Goal: Task Accomplishment & Management: Complete application form

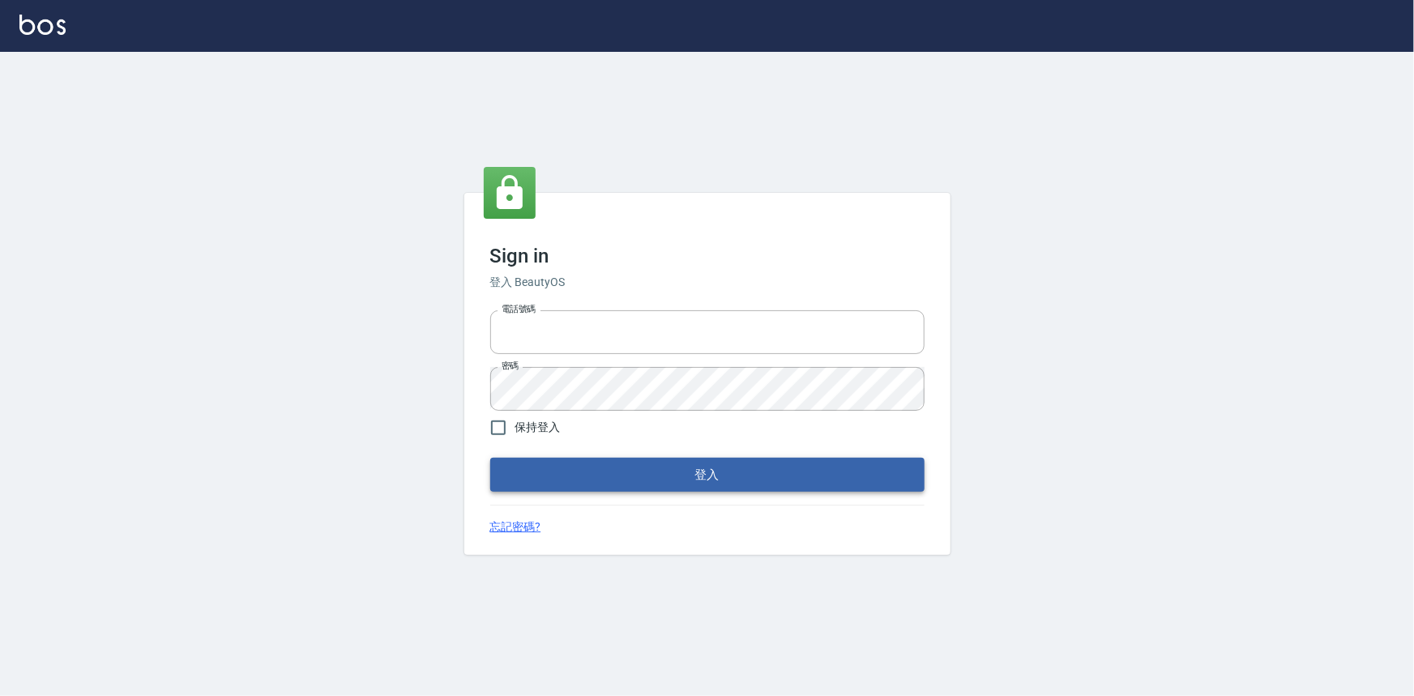
type input "0922670776"
click at [629, 470] on button "登入" at bounding box center [707, 475] width 434 height 34
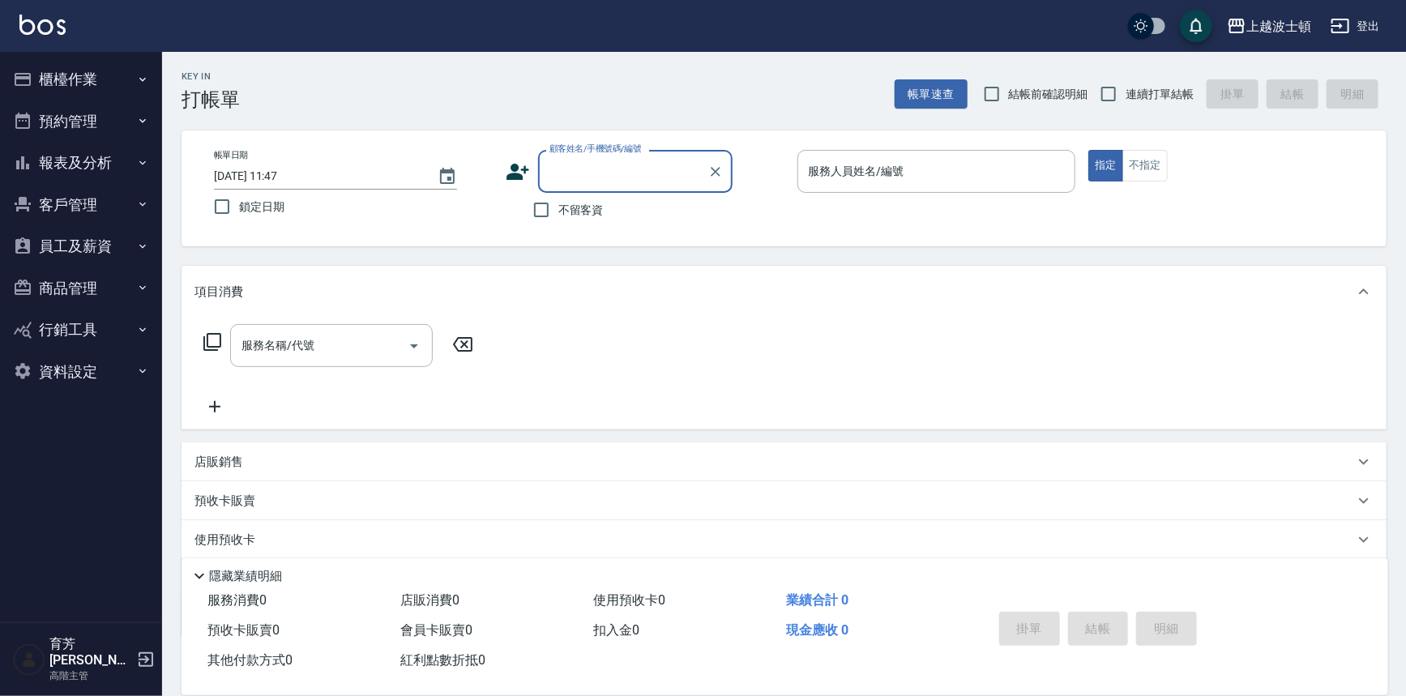
click at [570, 173] on input "顧客姓名/手機號碼/編號" at bounding box center [623, 171] width 156 height 28
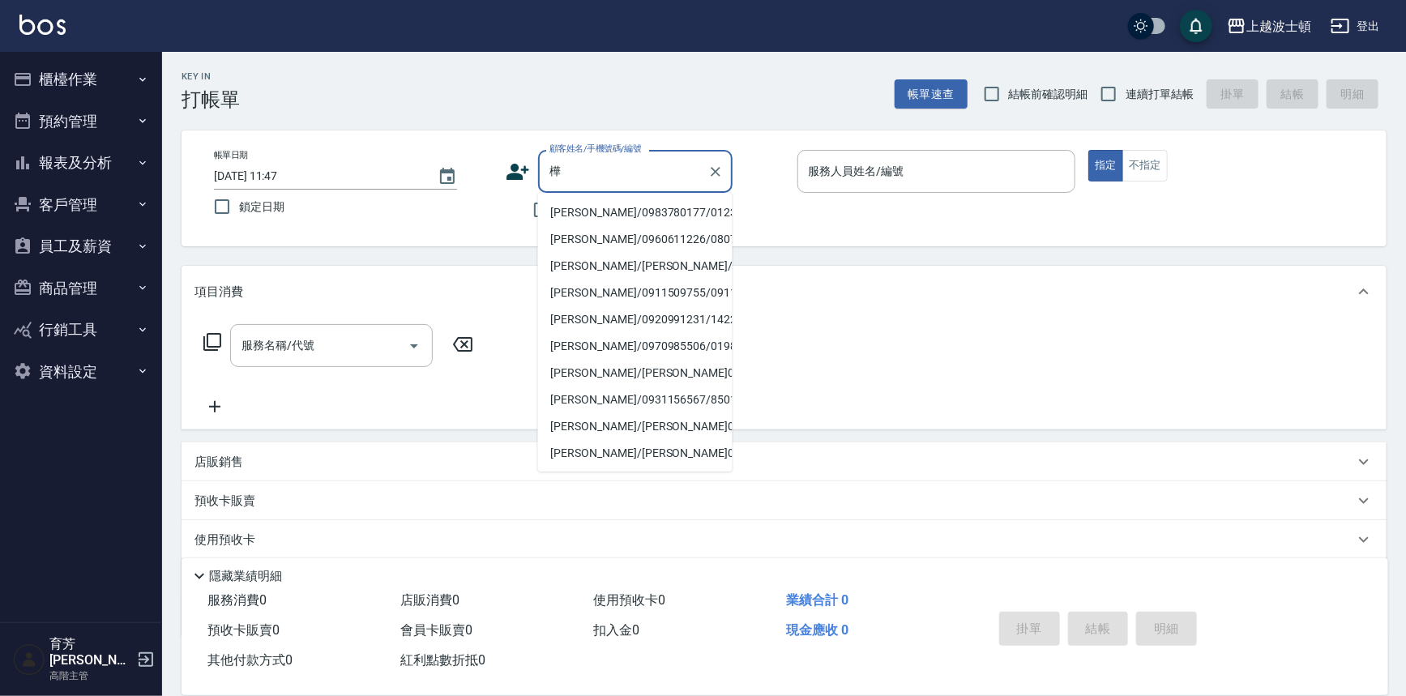
click at [657, 206] on li "[PERSON_NAME]/0983780177/0123" at bounding box center [635, 212] width 194 height 27
type input "[PERSON_NAME]/0983780177/0123"
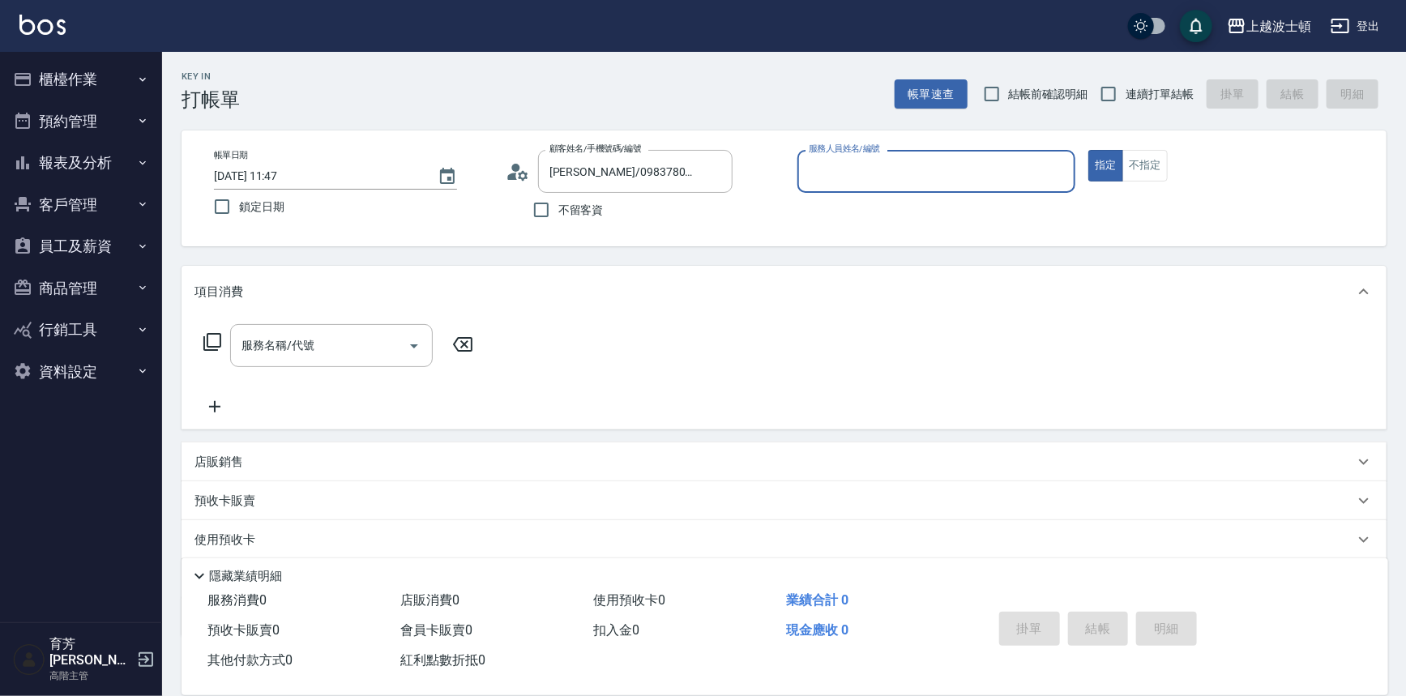
type input "shirey-0"
click at [511, 164] on icon at bounding box center [518, 172] width 24 height 24
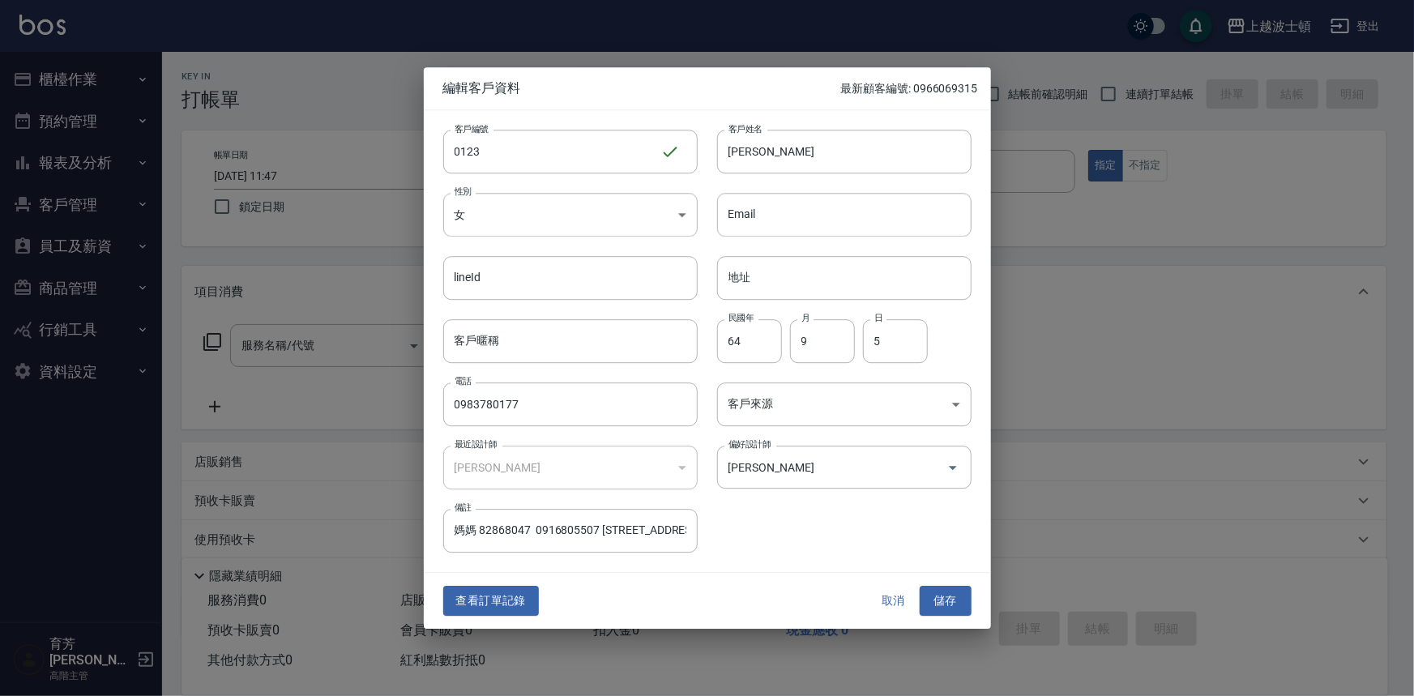
click at [898, 594] on button "取消" at bounding box center [894, 602] width 52 height 30
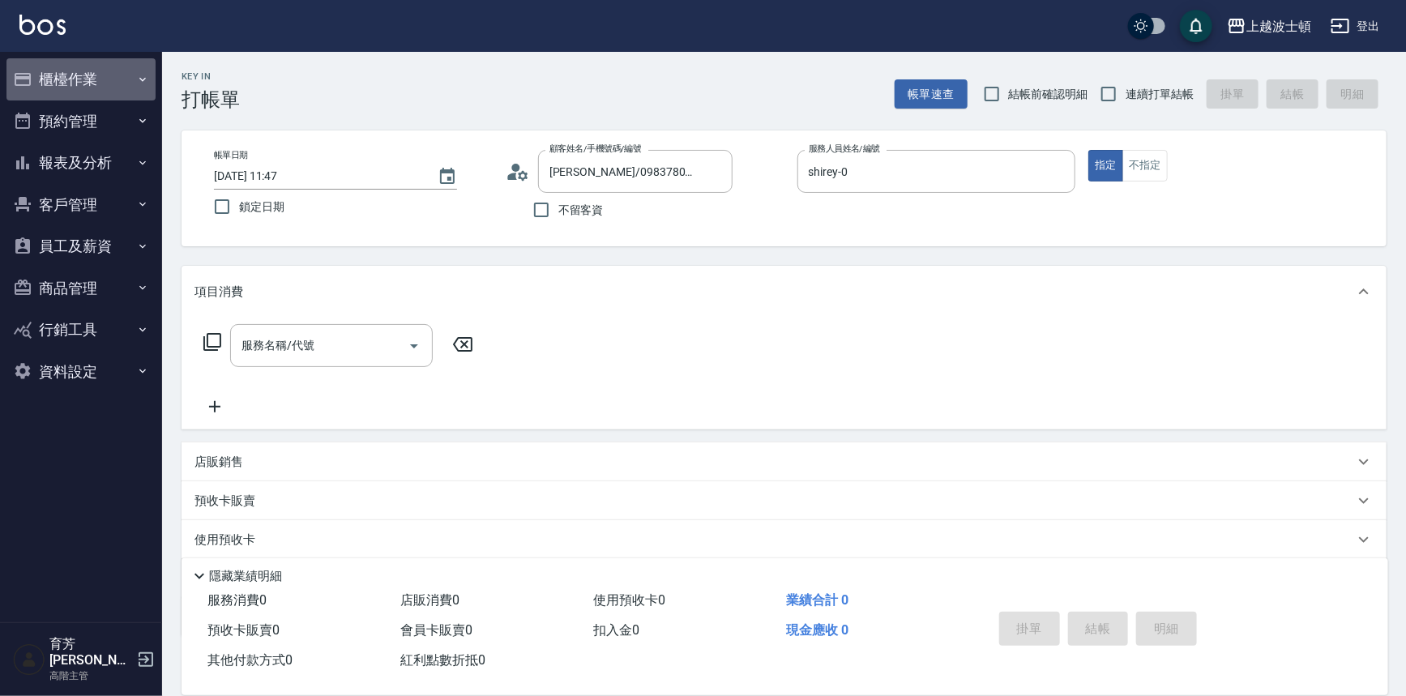
click at [74, 81] on button "櫃檯作業" at bounding box center [80, 79] width 149 height 42
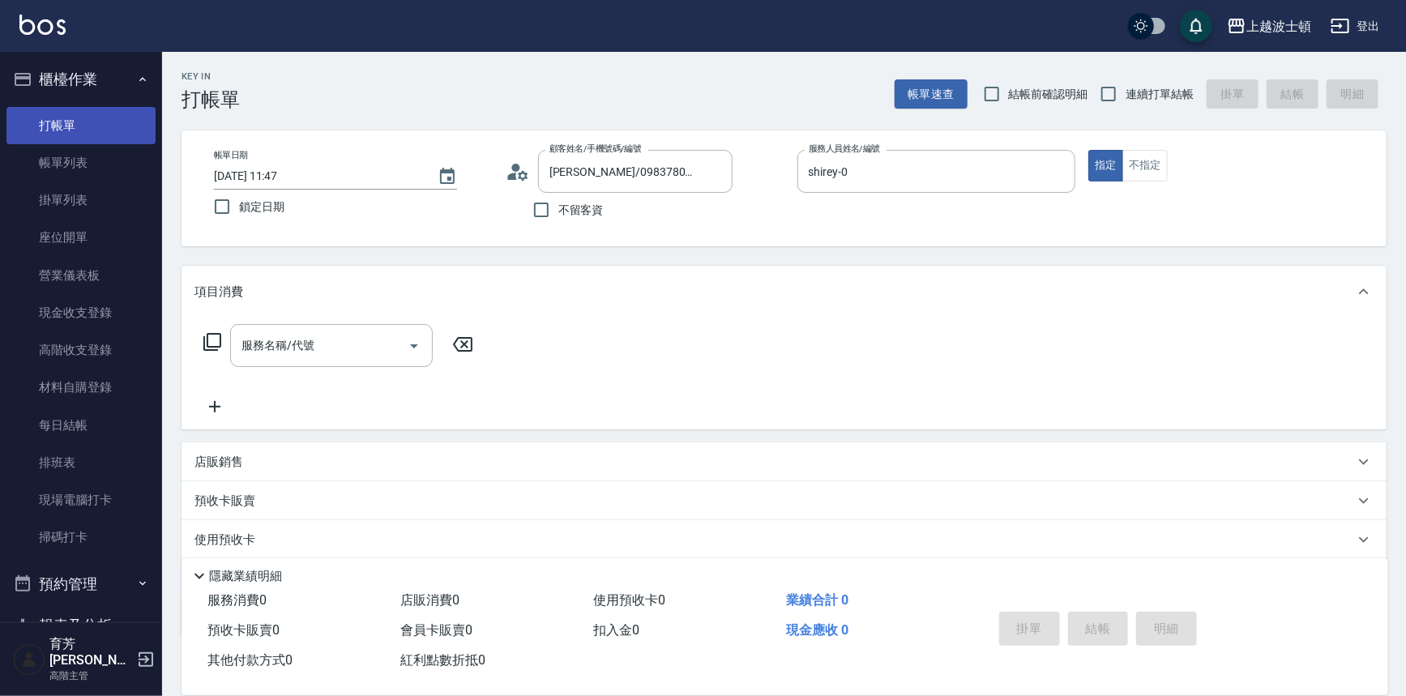
click at [75, 117] on link "打帳單" at bounding box center [80, 125] width 149 height 37
click at [80, 154] on link "帳單列表" at bounding box center [80, 162] width 149 height 37
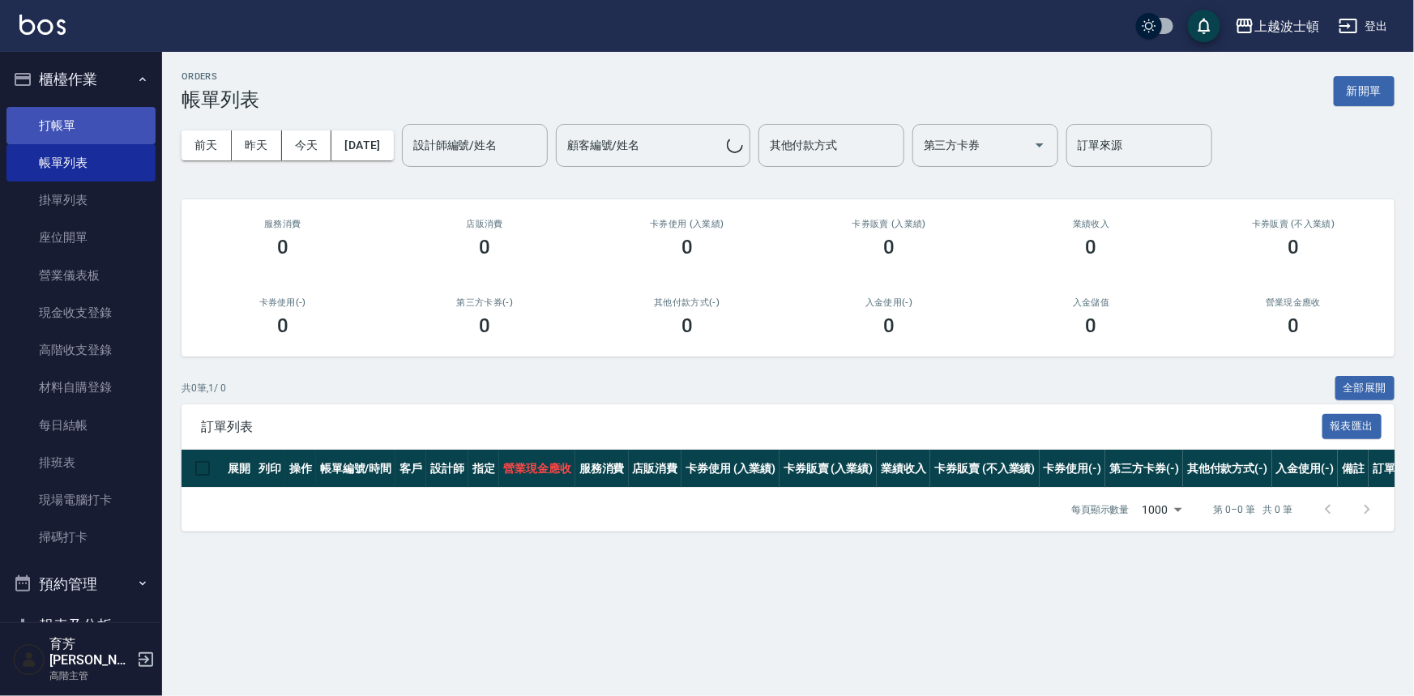
click at [96, 125] on link "打帳單" at bounding box center [80, 125] width 149 height 37
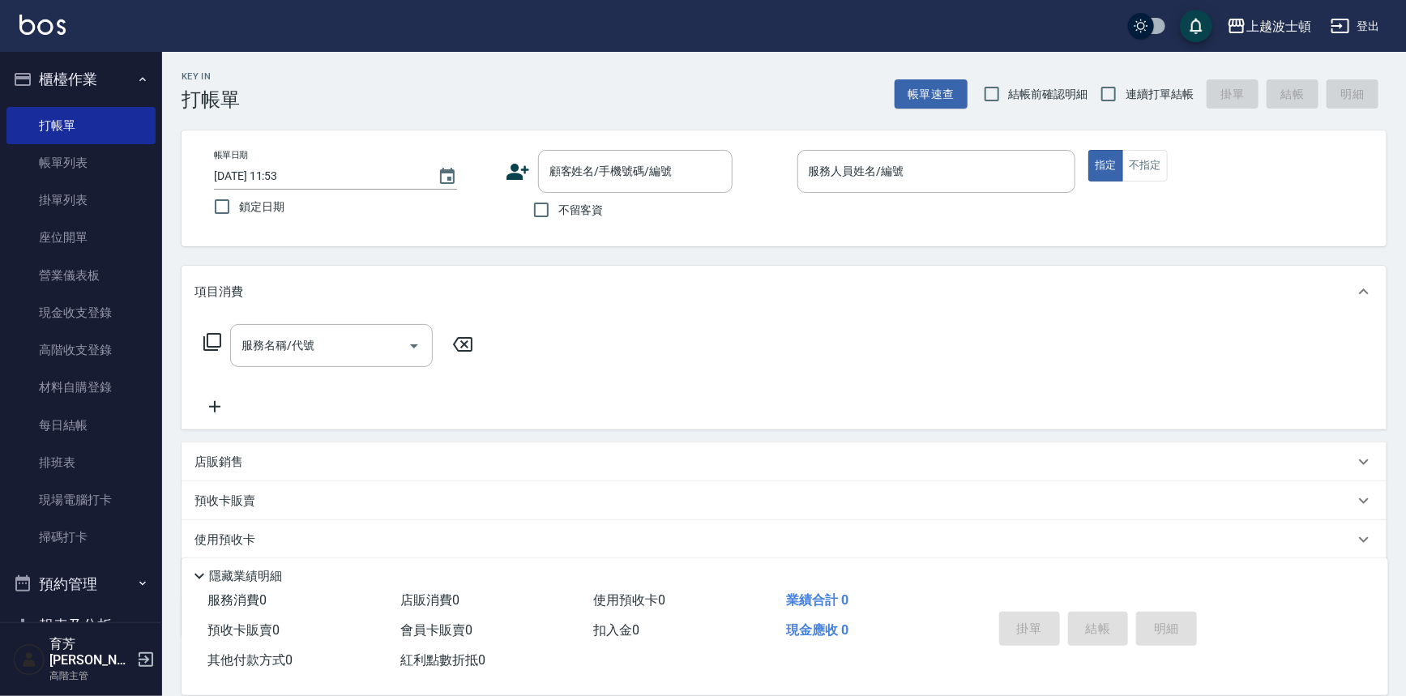
click at [578, 213] on span "不留客資" at bounding box center [580, 210] width 45 height 17
click at [558, 213] on input "不留客資" at bounding box center [541, 210] width 34 height 34
checkbox input "true"
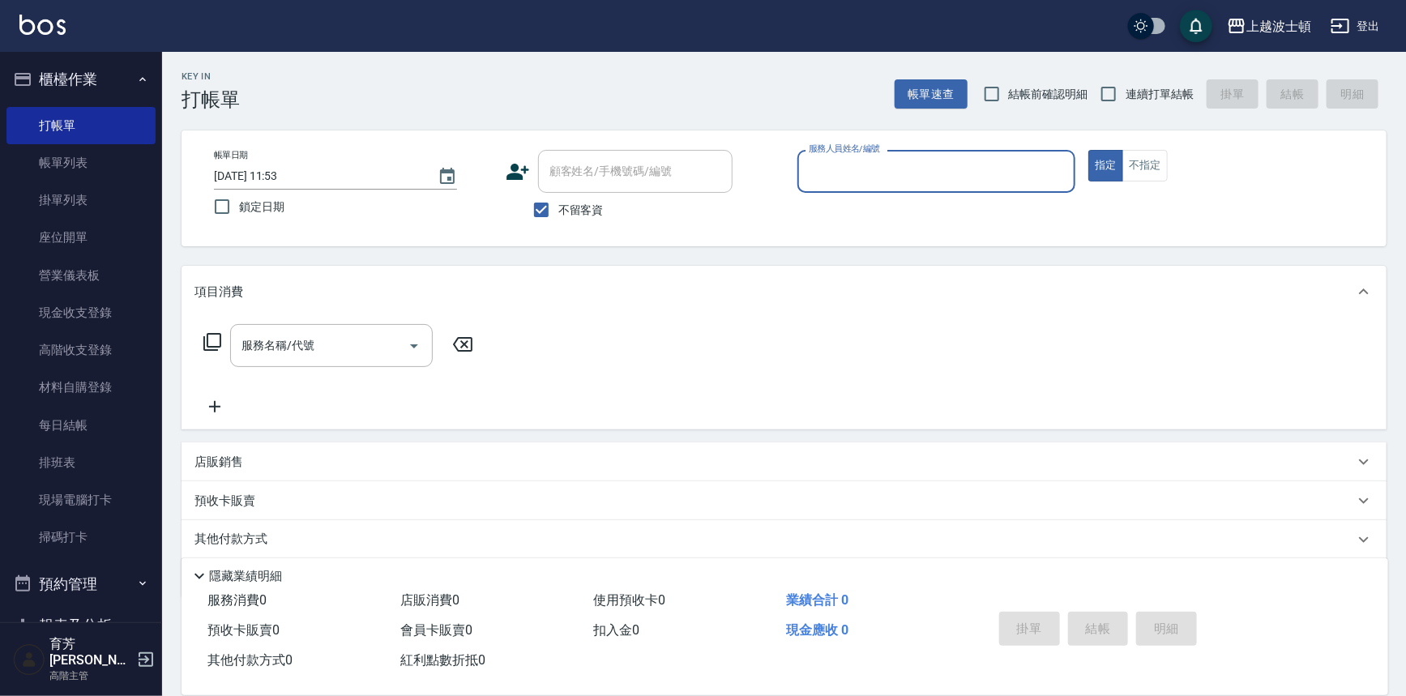
click at [896, 180] on input "服務人員姓名/編號" at bounding box center [936, 171] width 264 height 28
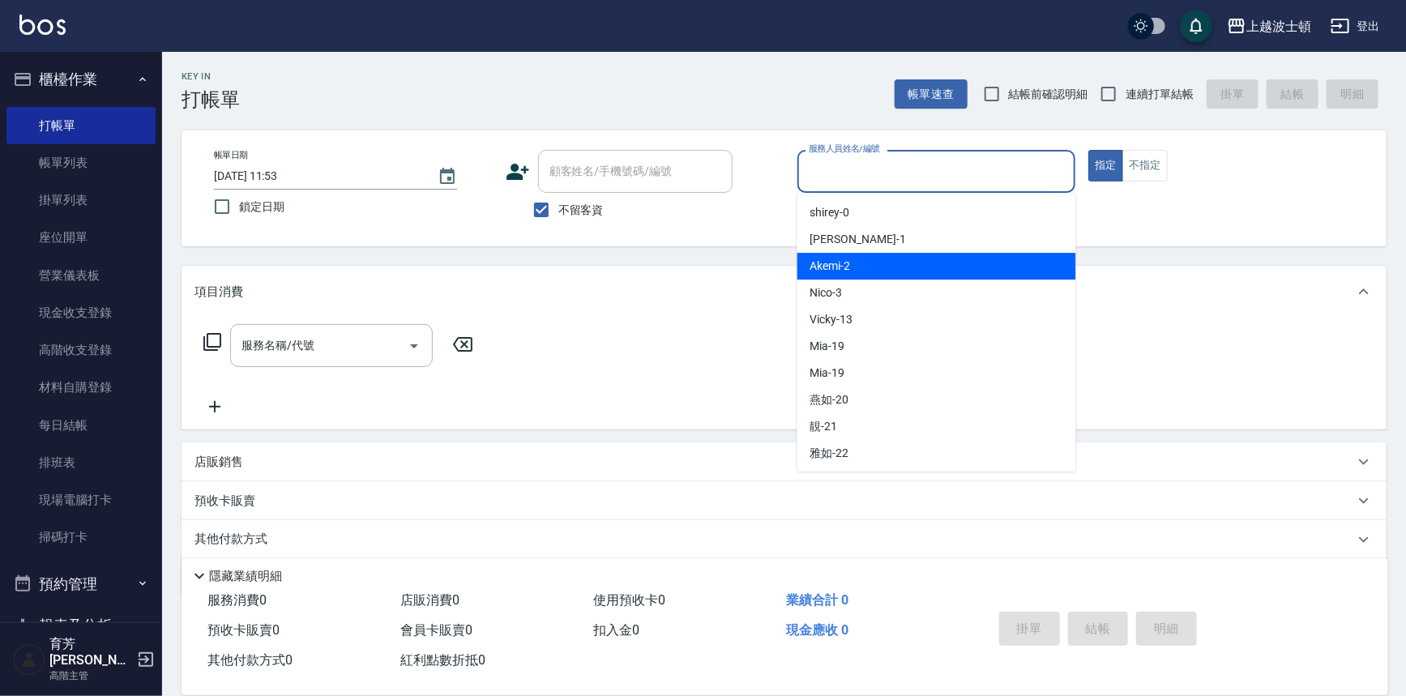
click at [907, 258] on div "Akemi -2" at bounding box center [936, 266] width 279 height 27
type input "Akemi-2"
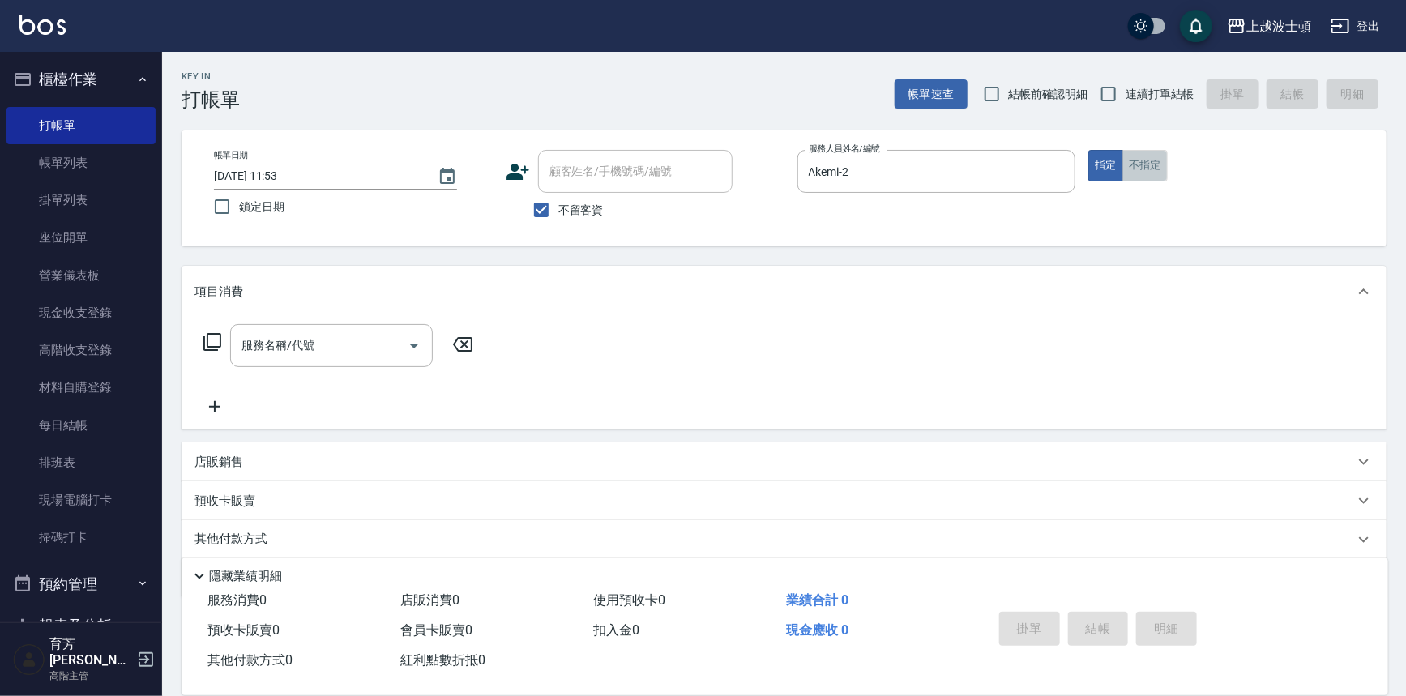
click at [1145, 162] on button "不指定" at bounding box center [1144, 166] width 45 height 32
click at [365, 338] on input "服務名稱/代號" at bounding box center [319, 345] width 164 height 28
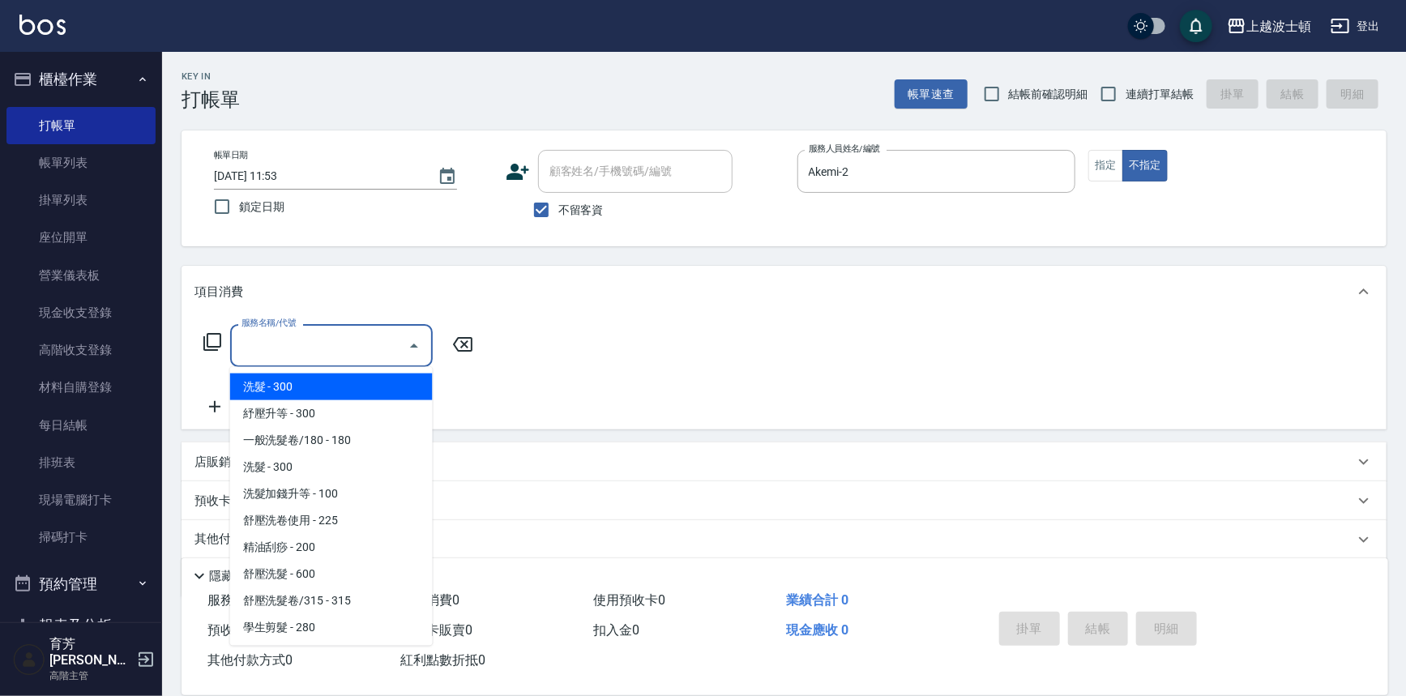
click at [382, 380] on span "洗髮 - 300" at bounding box center [331, 386] width 203 height 27
type input "洗髮(201)"
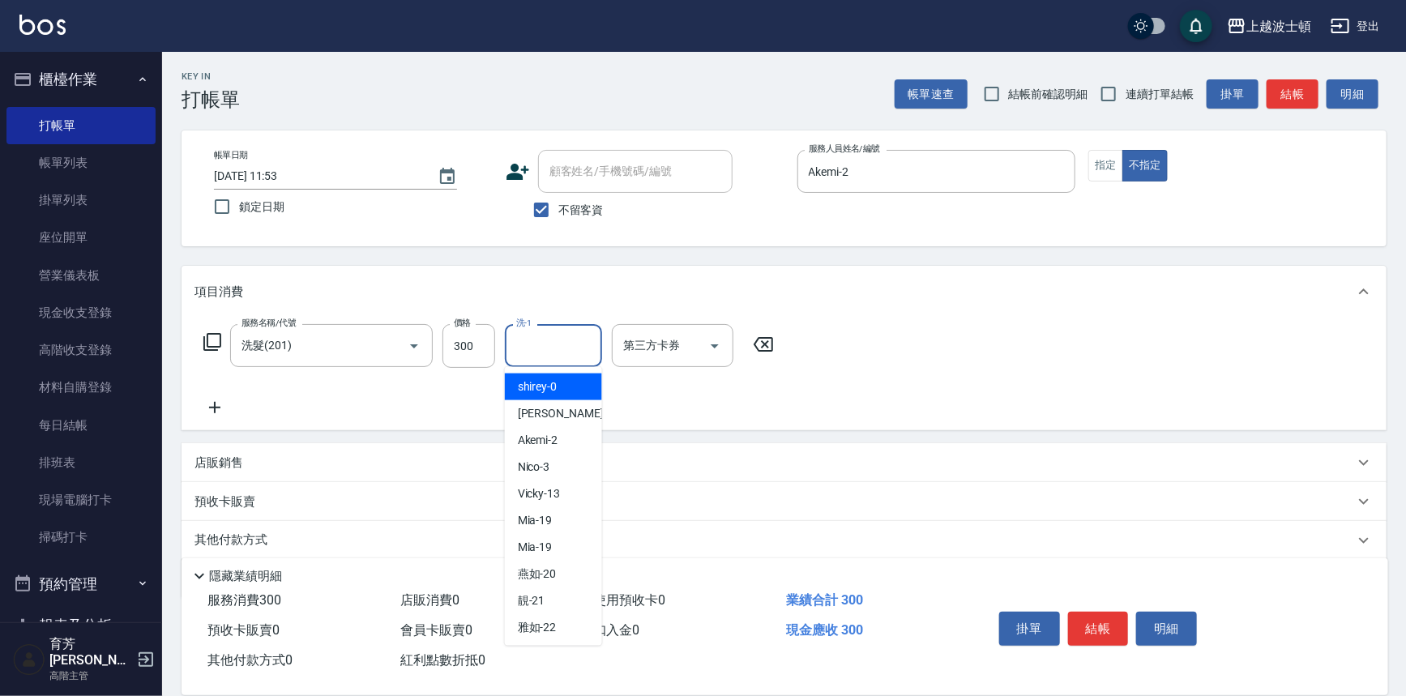
click at [551, 351] on input "洗-1" at bounding box center [553, 345] width 83 height 28
click at [558, 435] on span "Akemi -2" at bounding box center [538, 440] width 41 height 17
type input "Akemi-2"
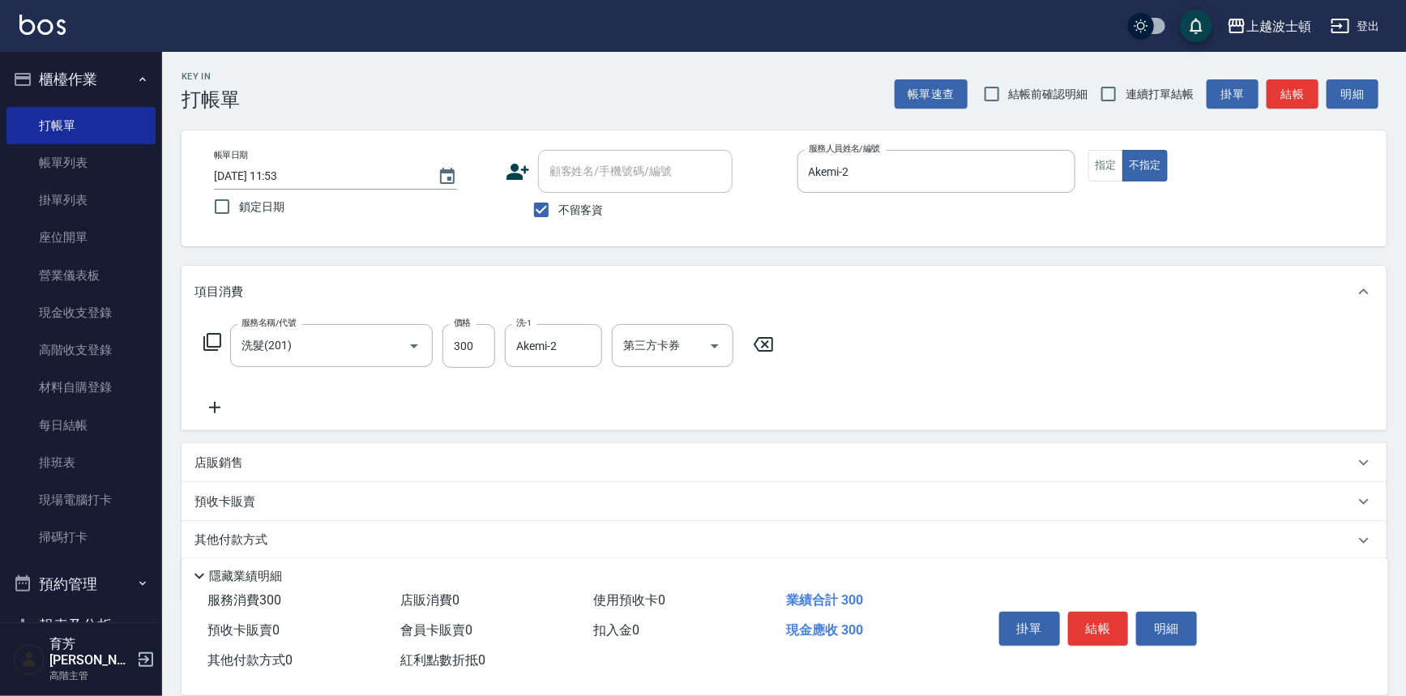
click at [215, 407] on icon at bounding box center [214, 407] width 11 height 11
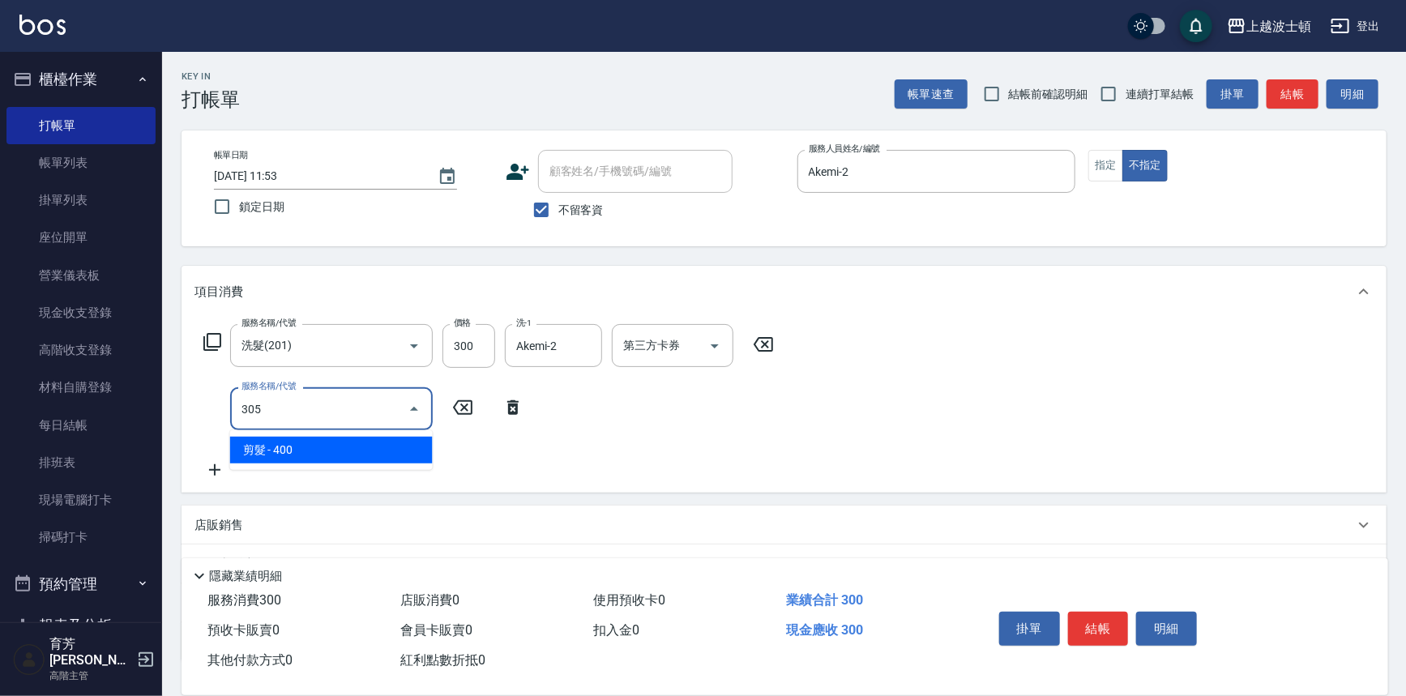
click at [324, 446] on span "剪髮 - 400" at bounding box center [331, 450] width 203 height 27
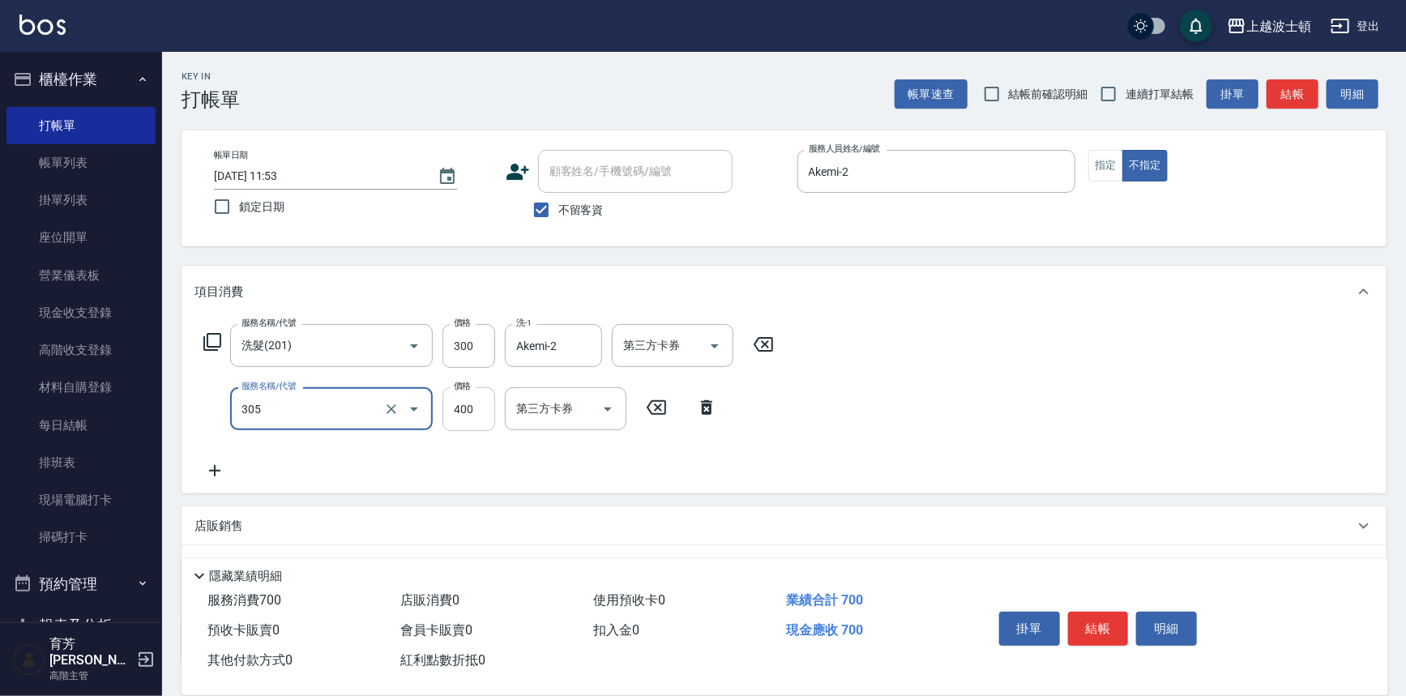
type input "剪髮(305)"
click at [476, 421] on input "400" at bounding box center [468, 409] width 53 height 44
type input "350"
click at [923, 454] on div "服務名稱/代號 洗髮(201) 服務名稱/代號 價格 300 價格 洗-1 Akemi-2 洗-1 第三方卡券 第三方卡券 服務名稱/代號 剪髮(305) 服…" at bounding box center [783, 406] width 1205 height 176
click at [1086, 615] on button "結帳" at bounding box center [1098, 629] width 61 height 34
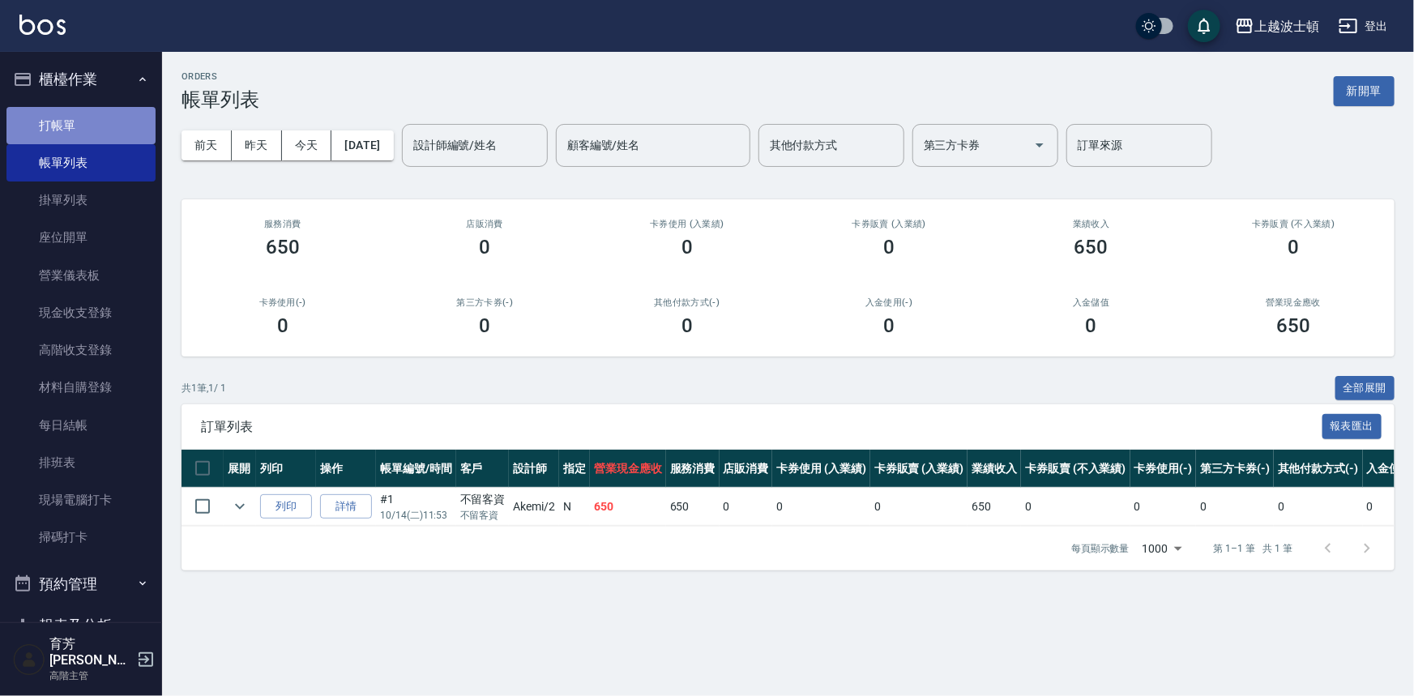
click at [111, 130] on link "打帳單" at bounding box center [80, 125] width 149 height 37
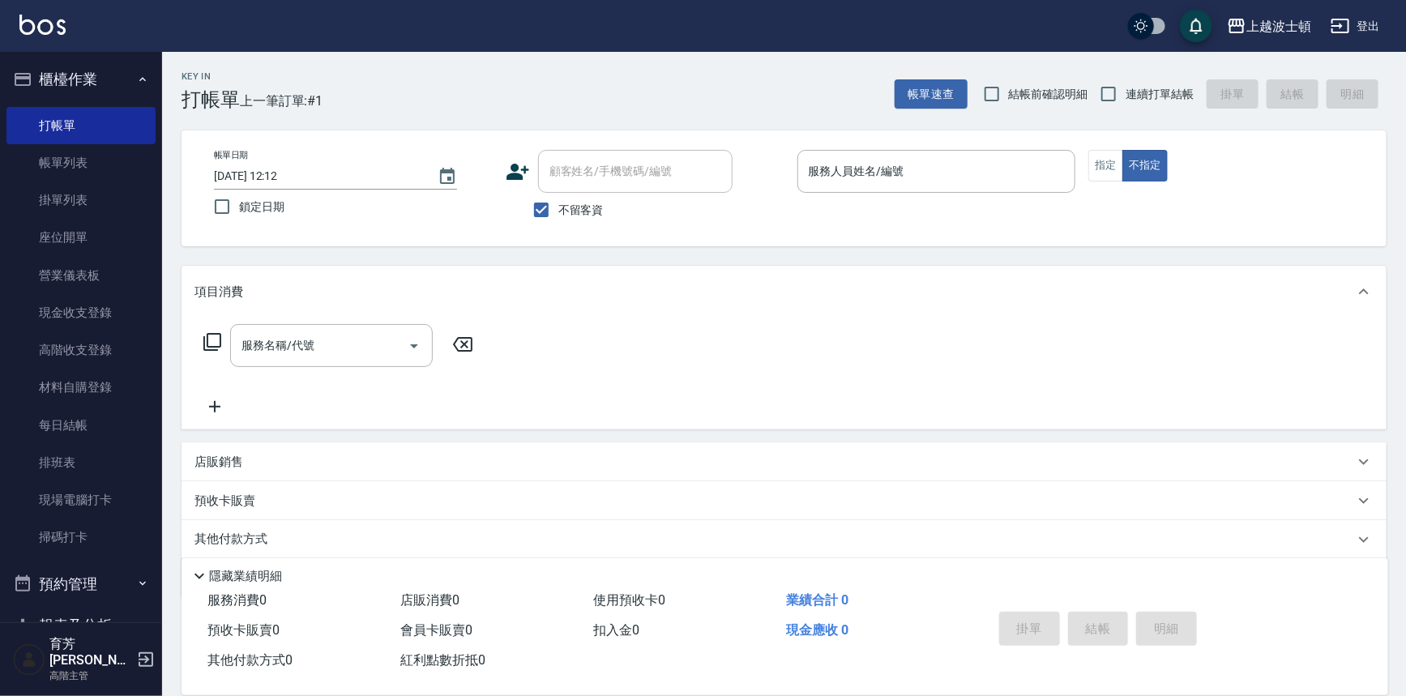
click at [599, 222] on label "不留客資" at bounding box center [563, 210] width 79 height 34
click at [558, 222] on input "不留客資" at bounding box center [541, 210] width 34 height 34
checkbox input "false"
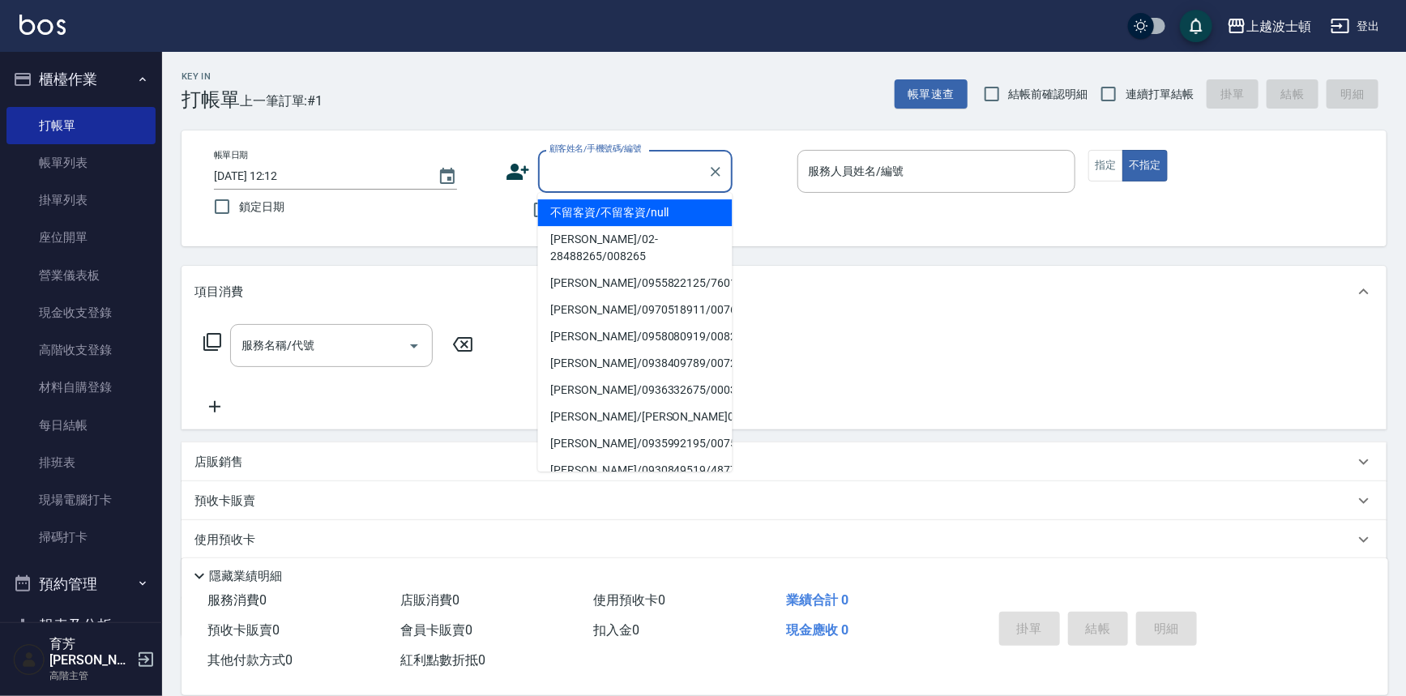
click at [577, 177] on input "顧客姓名/手機號碼/編號" at bounding box center [623, 171] width 156 height 28
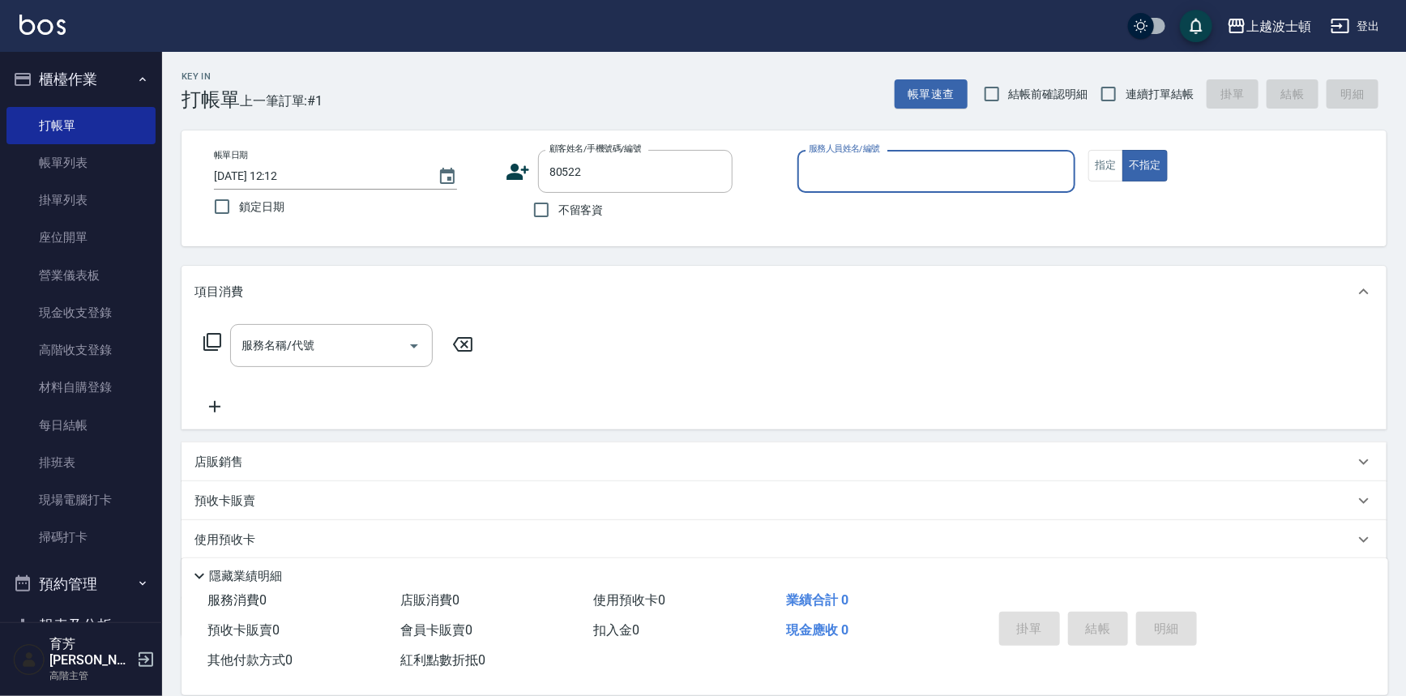
type input "[PERSON_NAME]/0972069522/80522"
type input "怡廷-41"
click at [1122, 150] on button "不指定" at bounding box center [1144, 166] width 45 height 32
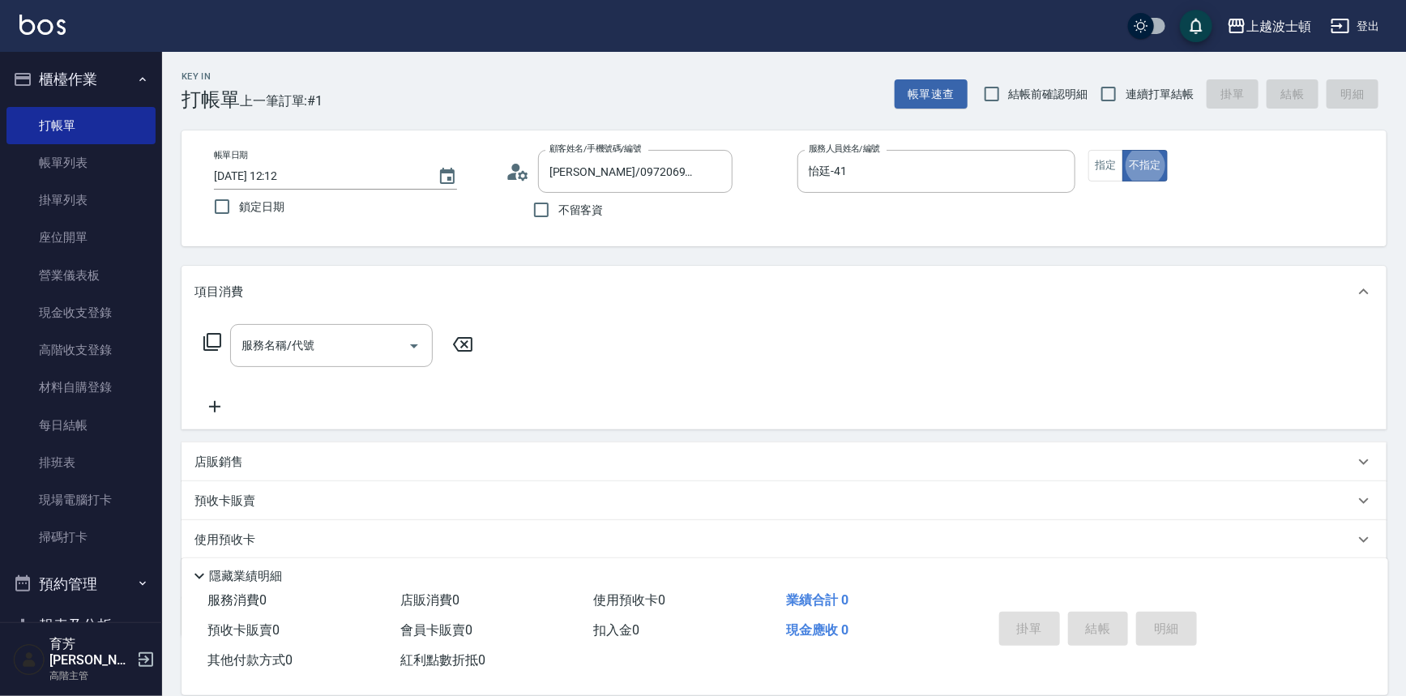
type button "false"
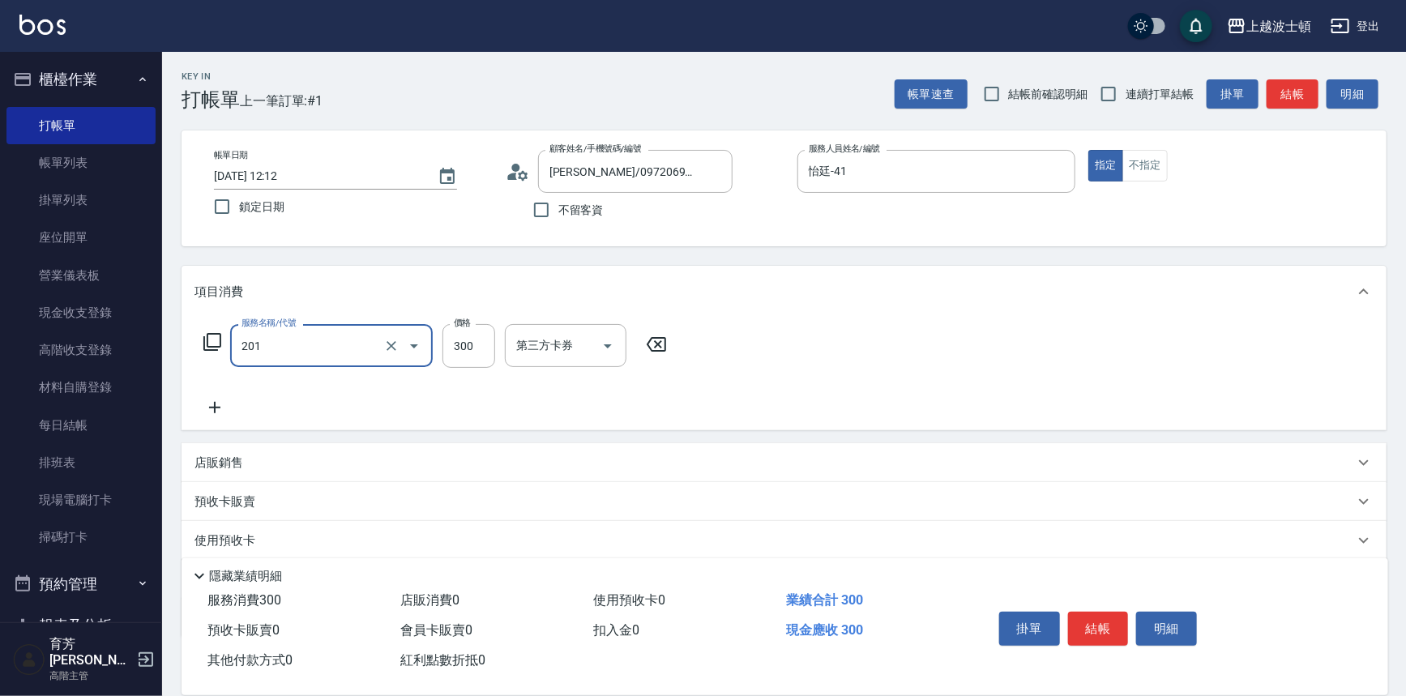
type input "洗髮(201)"
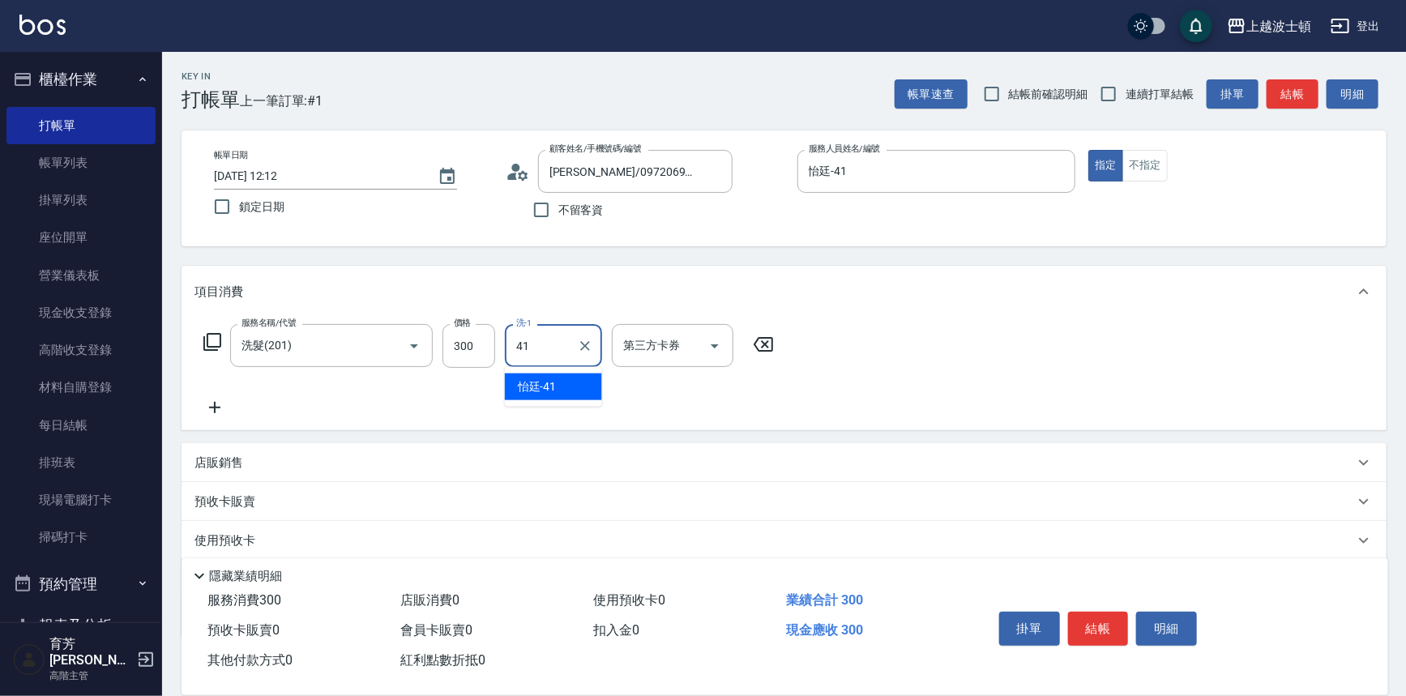
type input "怡廷-41"
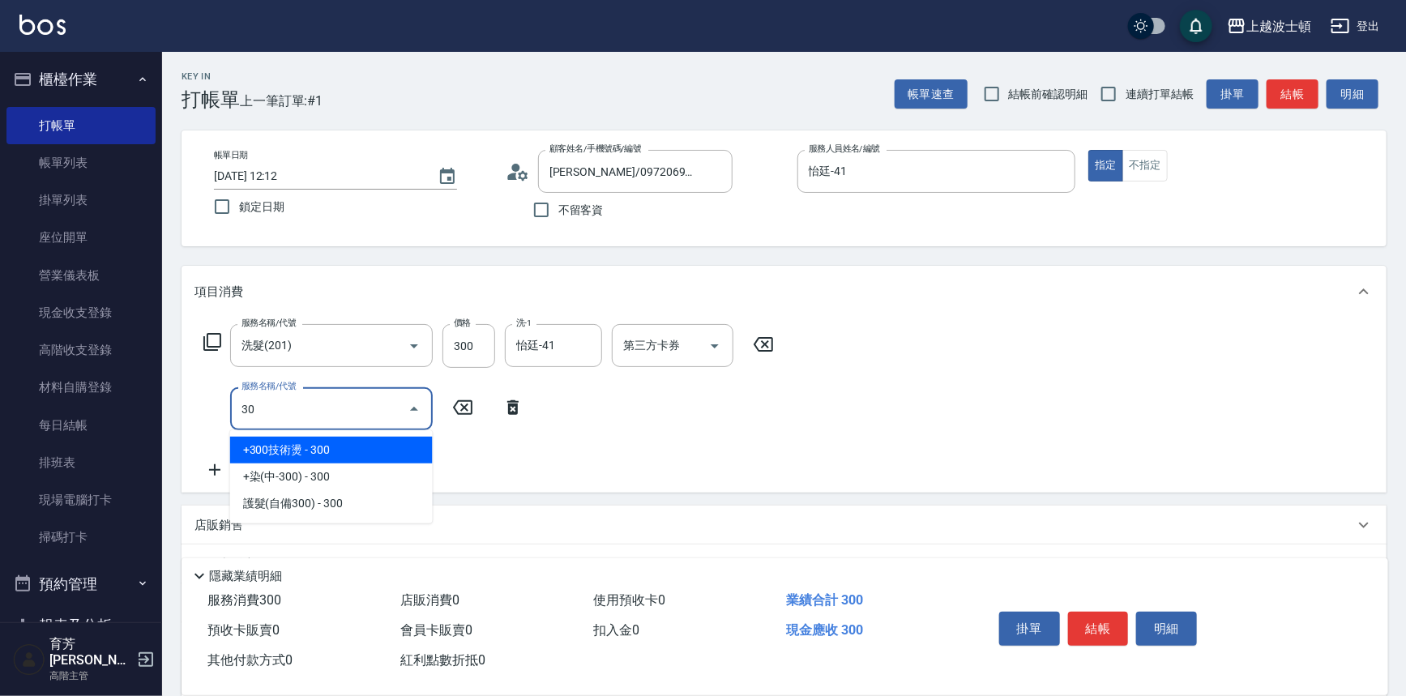
type input "3"
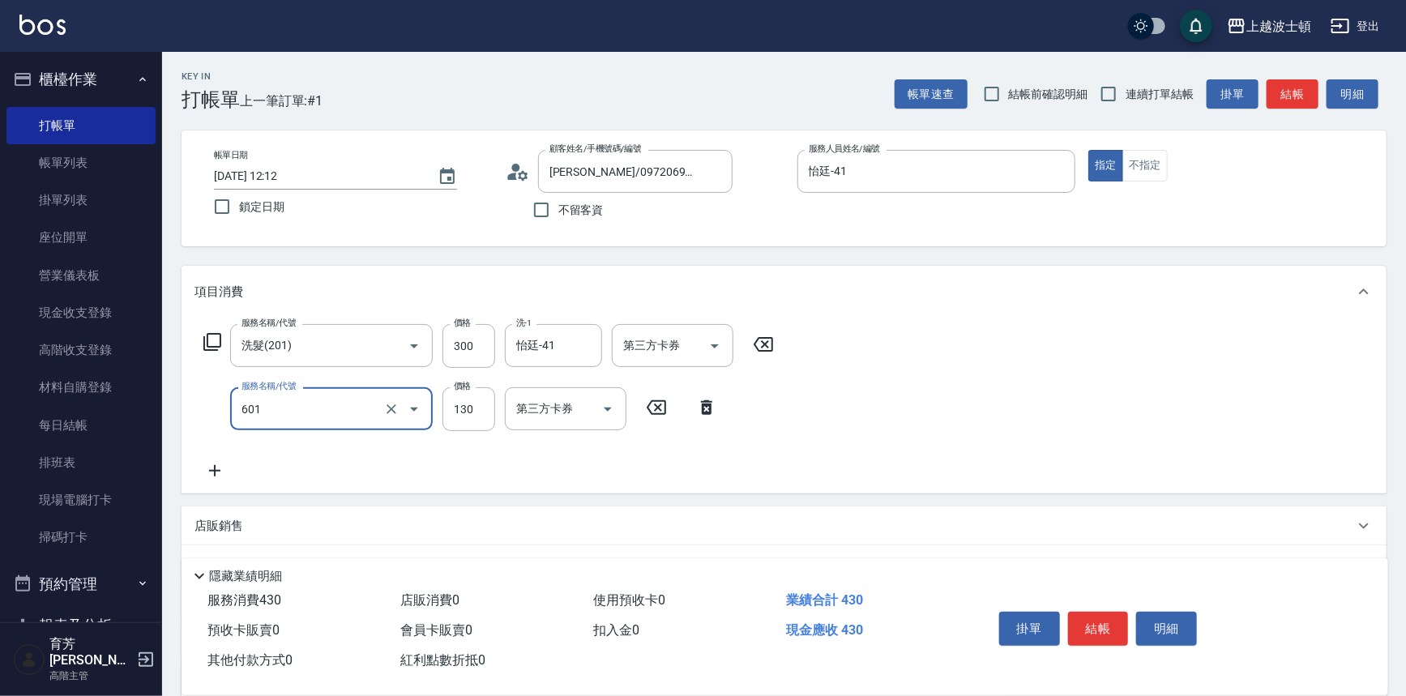
type input "單梳(601)"
type input "100"
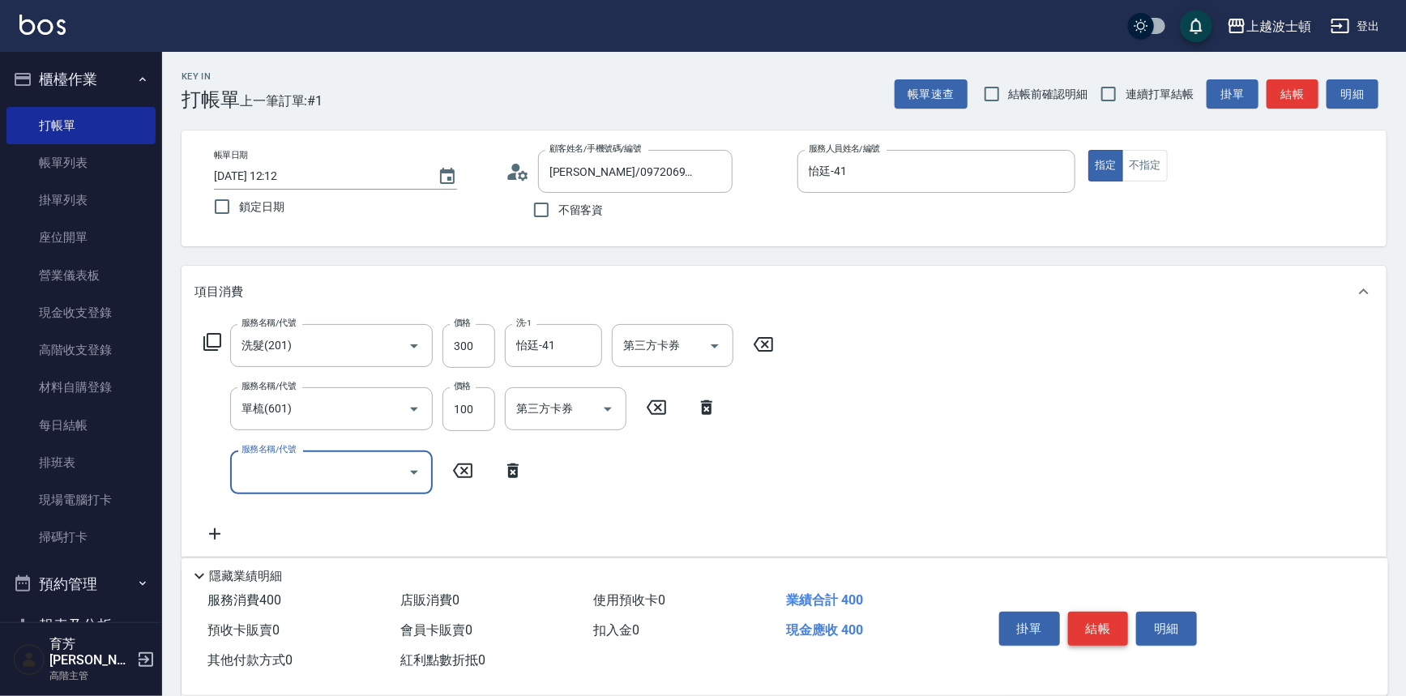
click at [1094, 622] on button "結帳" at bounding box center [1098, 629] width 61 height 34
